Goal: Task Accomplishment & Management: Complete application form

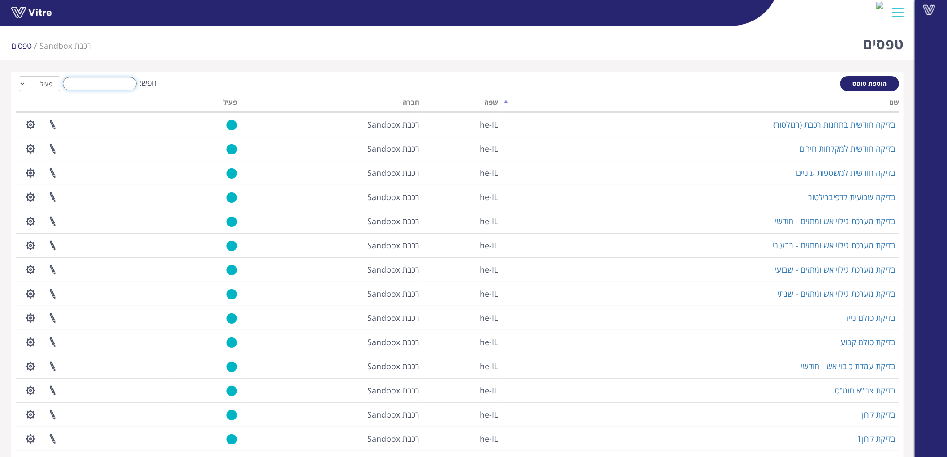
click at [132, 86] on input "חפש:" at bounding box center [100, 83] width 74 height 13
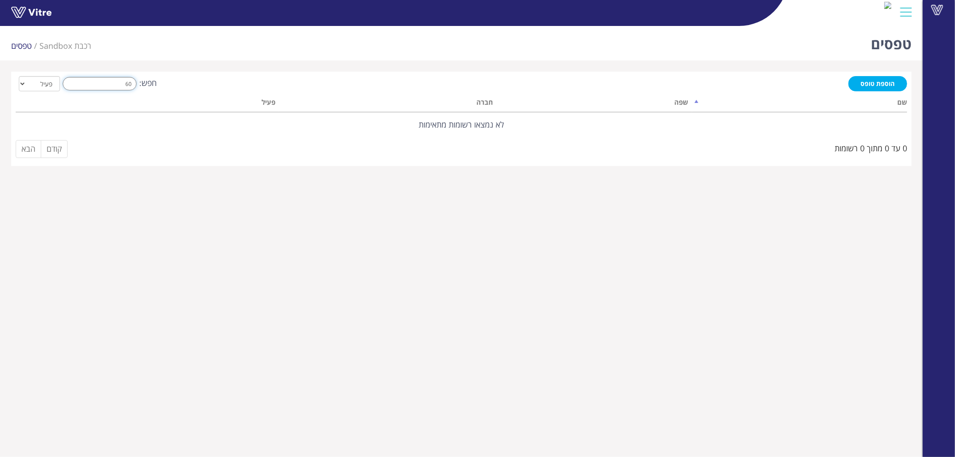
type input "60"
click at [888, 84] on span "הוספת טופס" at bounding box center [878, 83] width 34 height 9
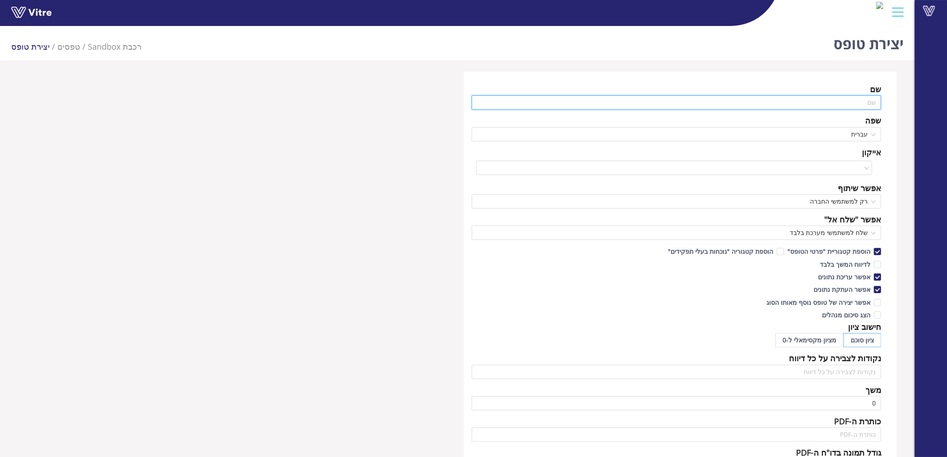
click at [839, 103] on input "text" at bounding box center [675, 102] width 409 height 14
click at [827, 96] on input "text" at bounding box center [675, 102] width 409 height 14
paste input "סיור מקדים לעבודה על או בקרבת מסילה"
type input "609 - סיור מקדים לעבודה על או בקרבת מסילה"
click at [842, 161] on input "search" at bounding box center [670, 167] width 379 height 13
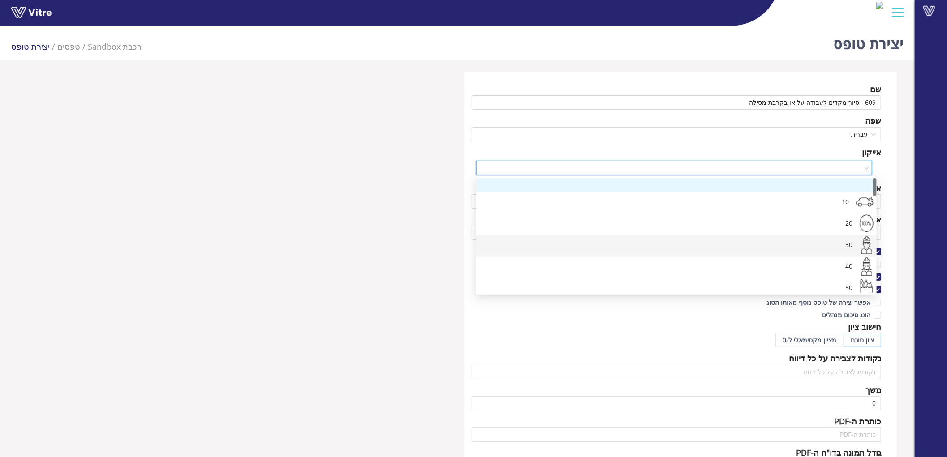
click at [834, 239] on div "30" at bounding box center [669, 246] width 372 height 21
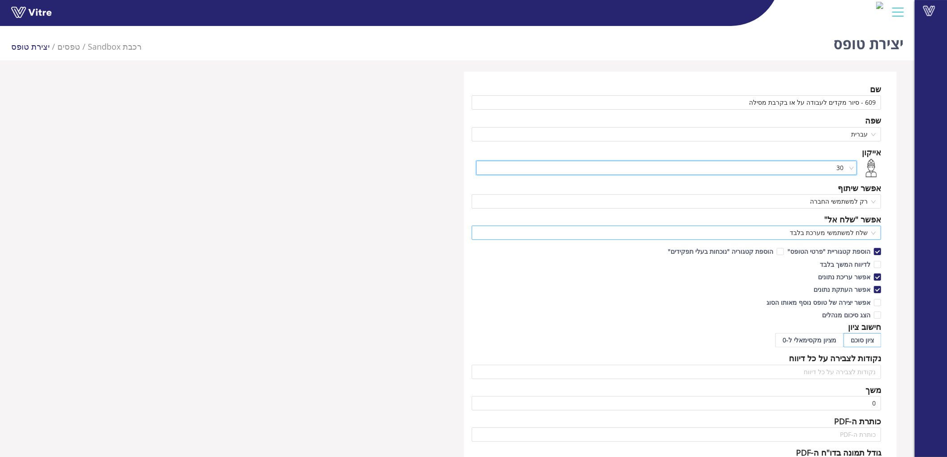
click at [834, 237] on span "שלח למשתמשי מערכת בלבד" at bounding box center [676, 232] width 398 height 13
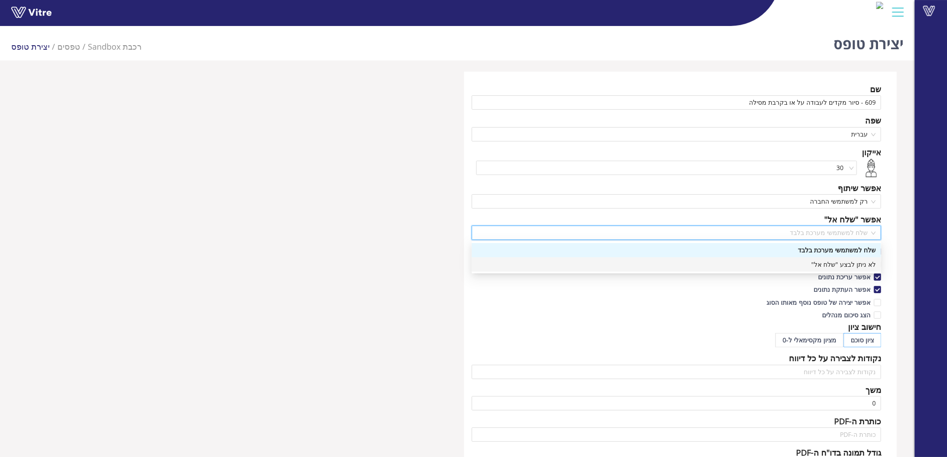
click at [846, 263] on div "לא ניתן לבצע "שלח אל"" at bounding box center [676, 265] width 398 height 10
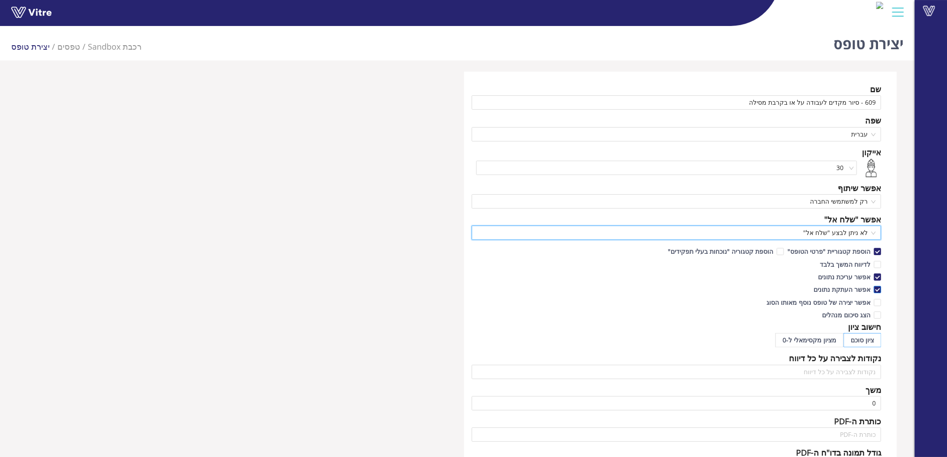
click at [852, 285] on span "אפשר העתקת נתונים" at bounding box center [842, 289] width 64 height 9
click at [873, 288] on input "אפשר העתקת נתונים" at bounding box center [877, 292] width 8 height 8
click at [849, 290] on span "אפשר העתקת נתונים" at bounding box center [842, 289] width 64 height 9
click at [873, 290] on input "אפשר העתקת נתונים" at bounding box center [877, 292] width 8 height 8
checkbox input "true"
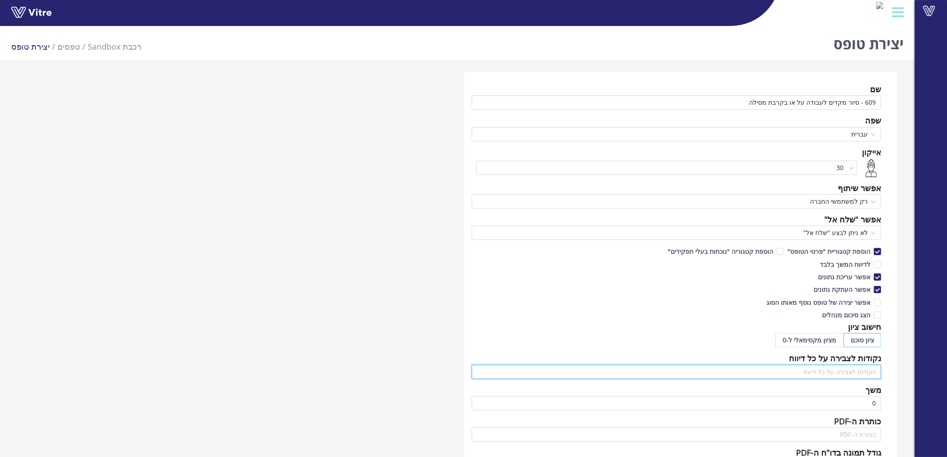
click at [858, 373] on input "text" at bounding box center [675, 372] width 409 height 14
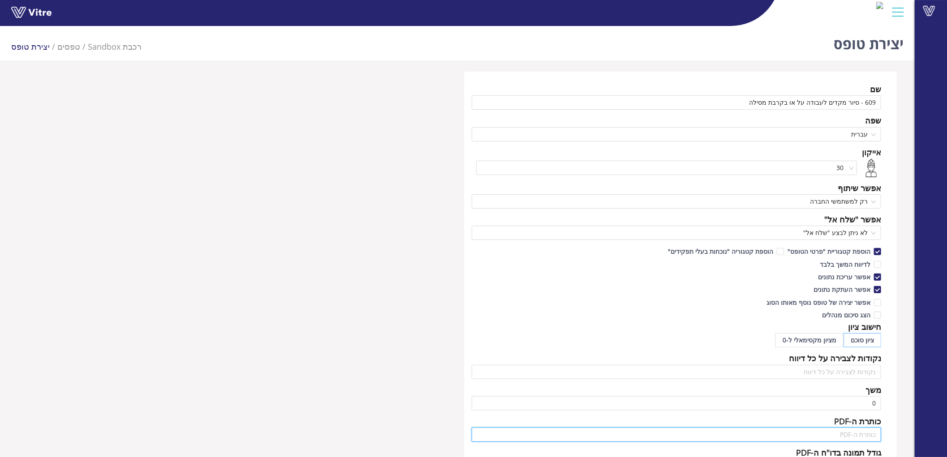
click at [855, 436] on input "text" at bounding box center [675, 435] width 409 height 14
paste input "סיור מקדים לעבודה על או בקרבת מסילה"
click at [872, 434] on input "סיור מקדים לעבודה על או בקרבת מסילה" at bounding box center [675, 435] width 409 height 14
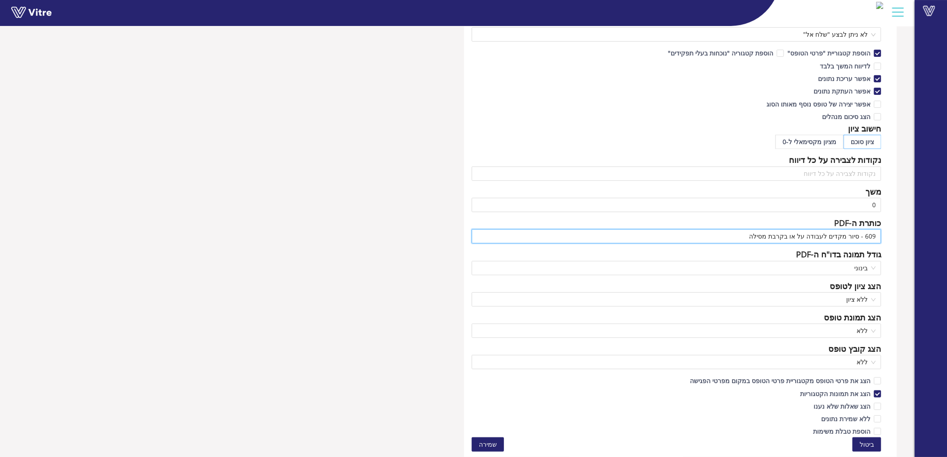
type input "609 - סיור מקדים לעבודה על או בקרבת מסילה"
click at [499, 441] on button "שמירה" at bounding box center [487, 444] width 32 height 14
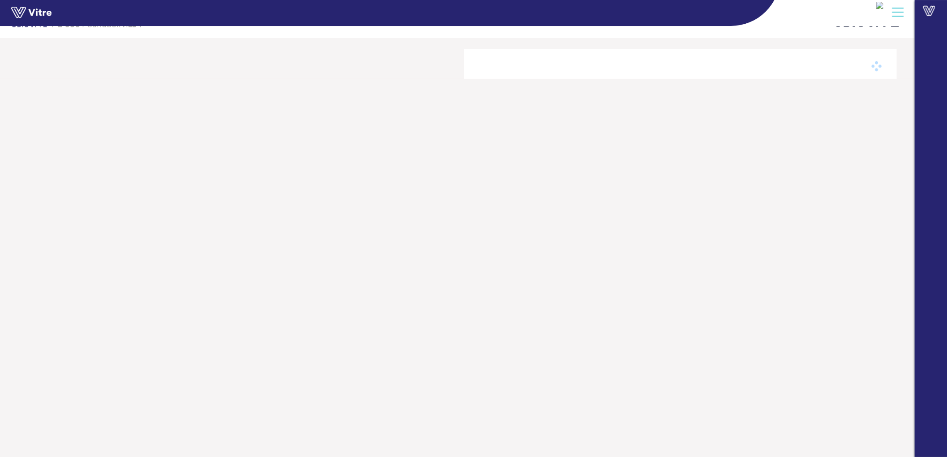
scroll to position [22, 0]
